Goal: Information Seeking & Learning: Learn about a topic

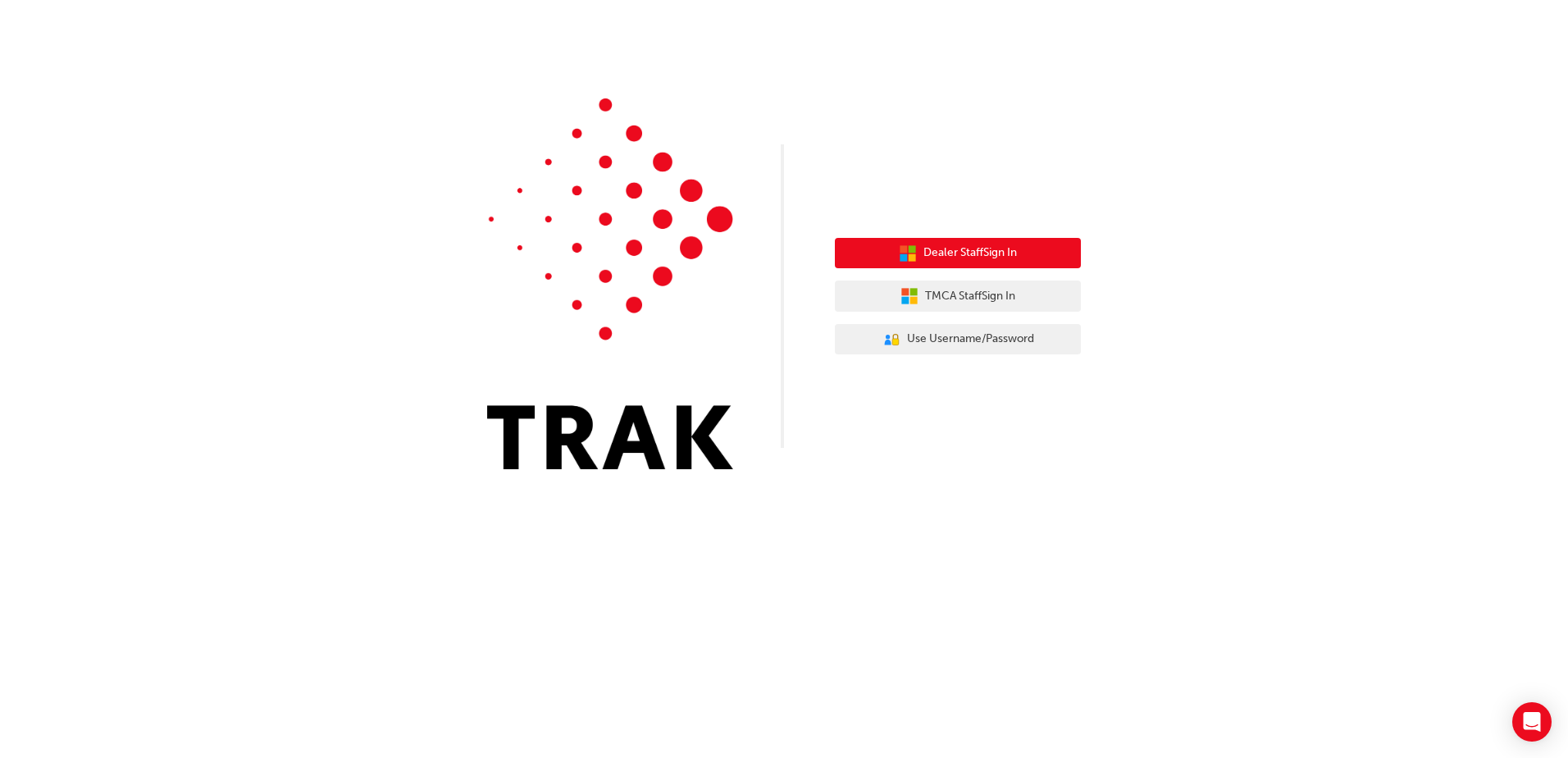
click at [877, 266] on button "Dealer Staff Sign In" at bounding box center [958, 253] width 246 height 31
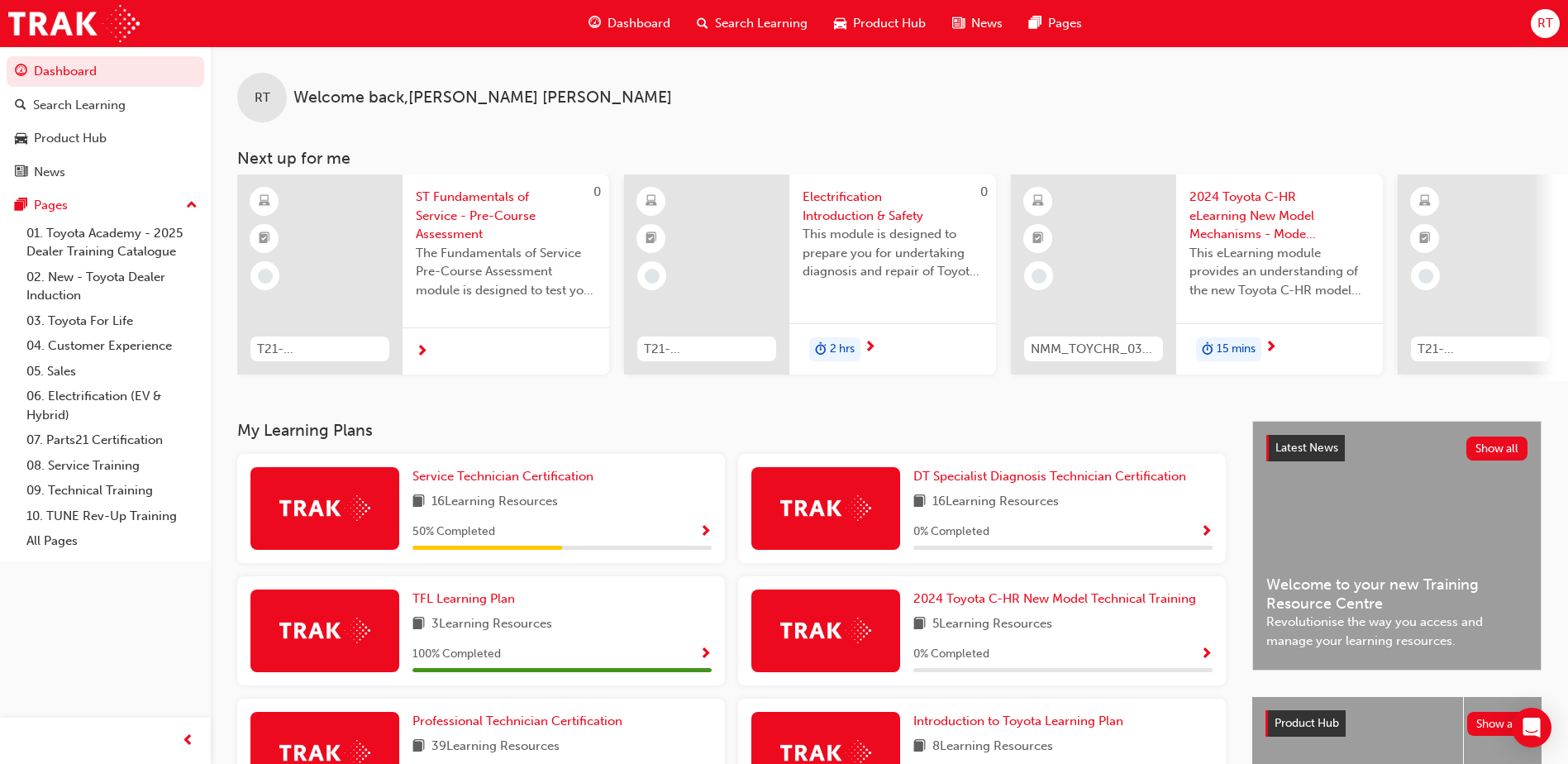
scroll to position [165, 0]
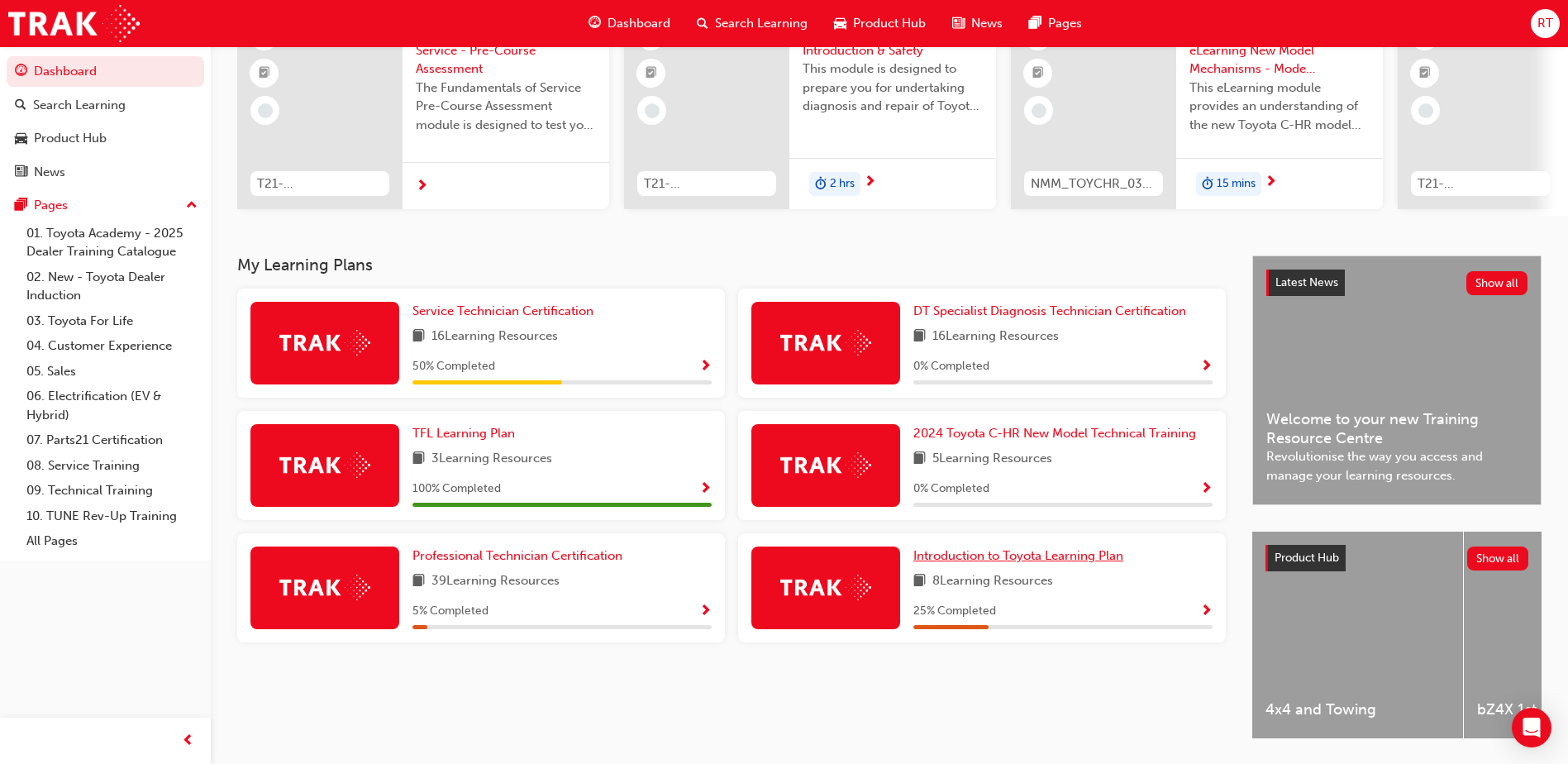
click at [1009, 563] on span "Introduction to Toyota Learning Plan" at bounding box center [1018, 555] width 210 height 15
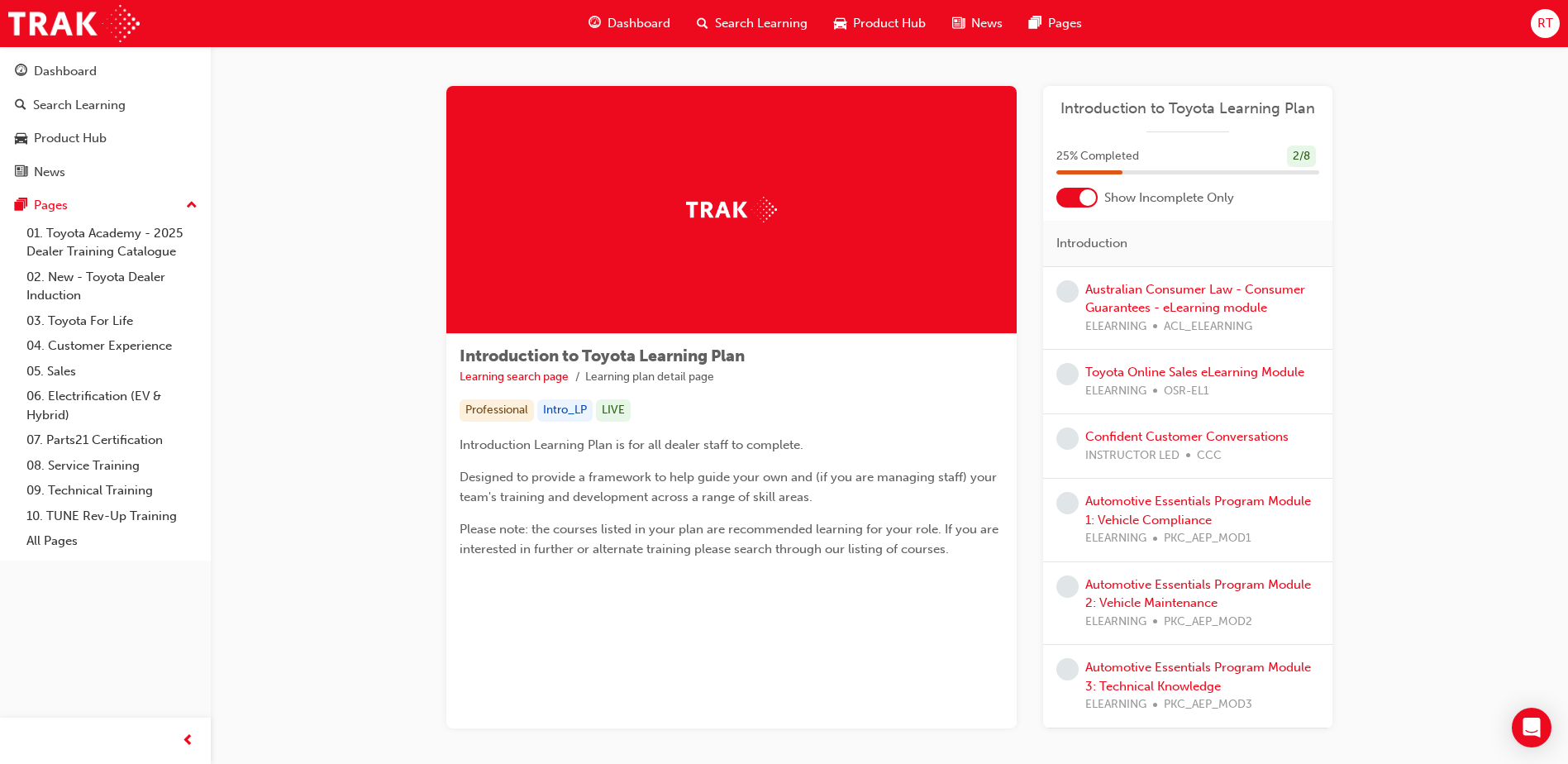
click at [1544, 25] on span "RT" at bounding box center [1545, 23] width 16 height 19
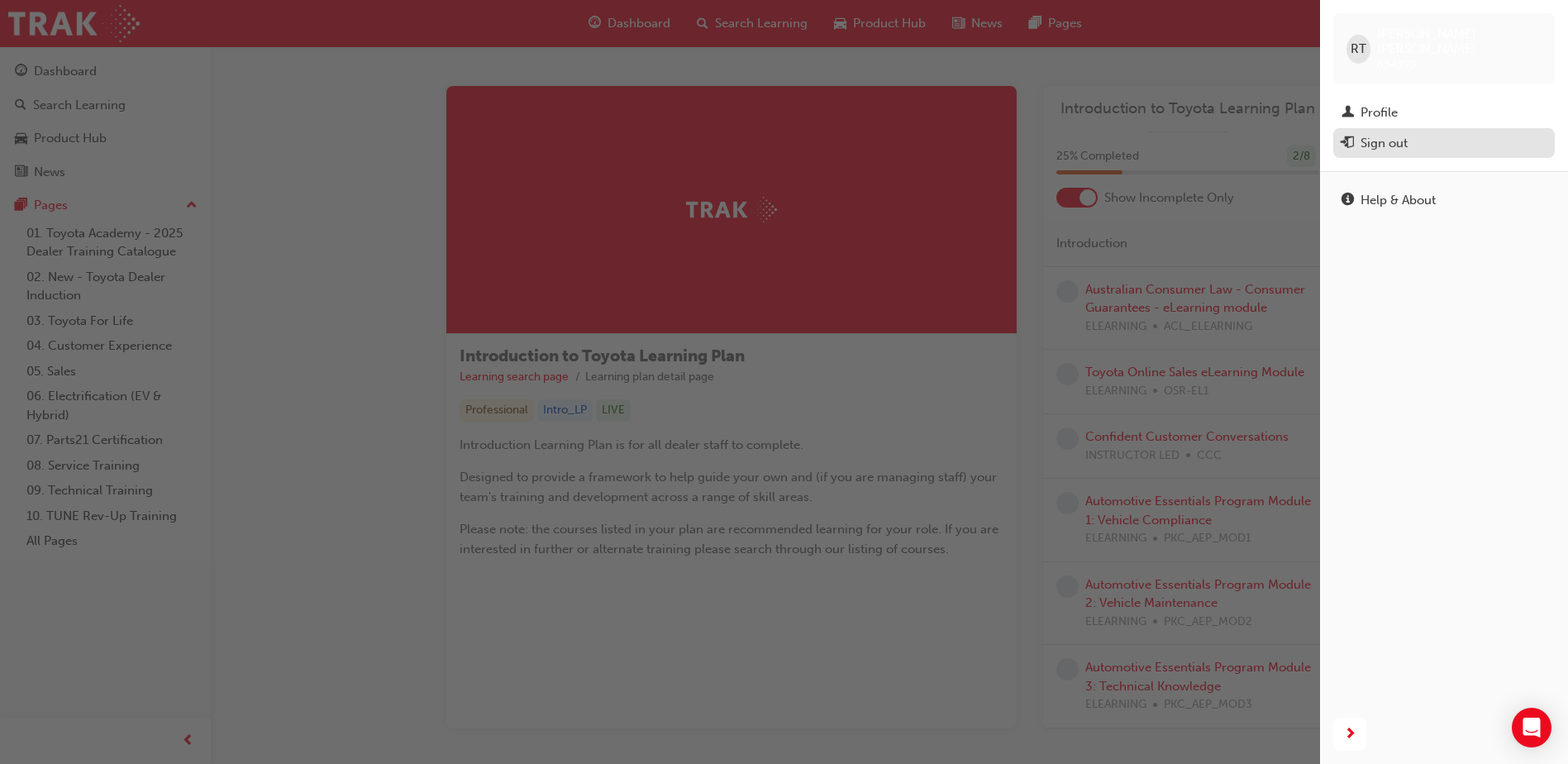
click at [1478, 137] on div "Sign out" at bounding box center [1444, 143] width 205 height 20
